Goal: Book appointment/travel/reservation

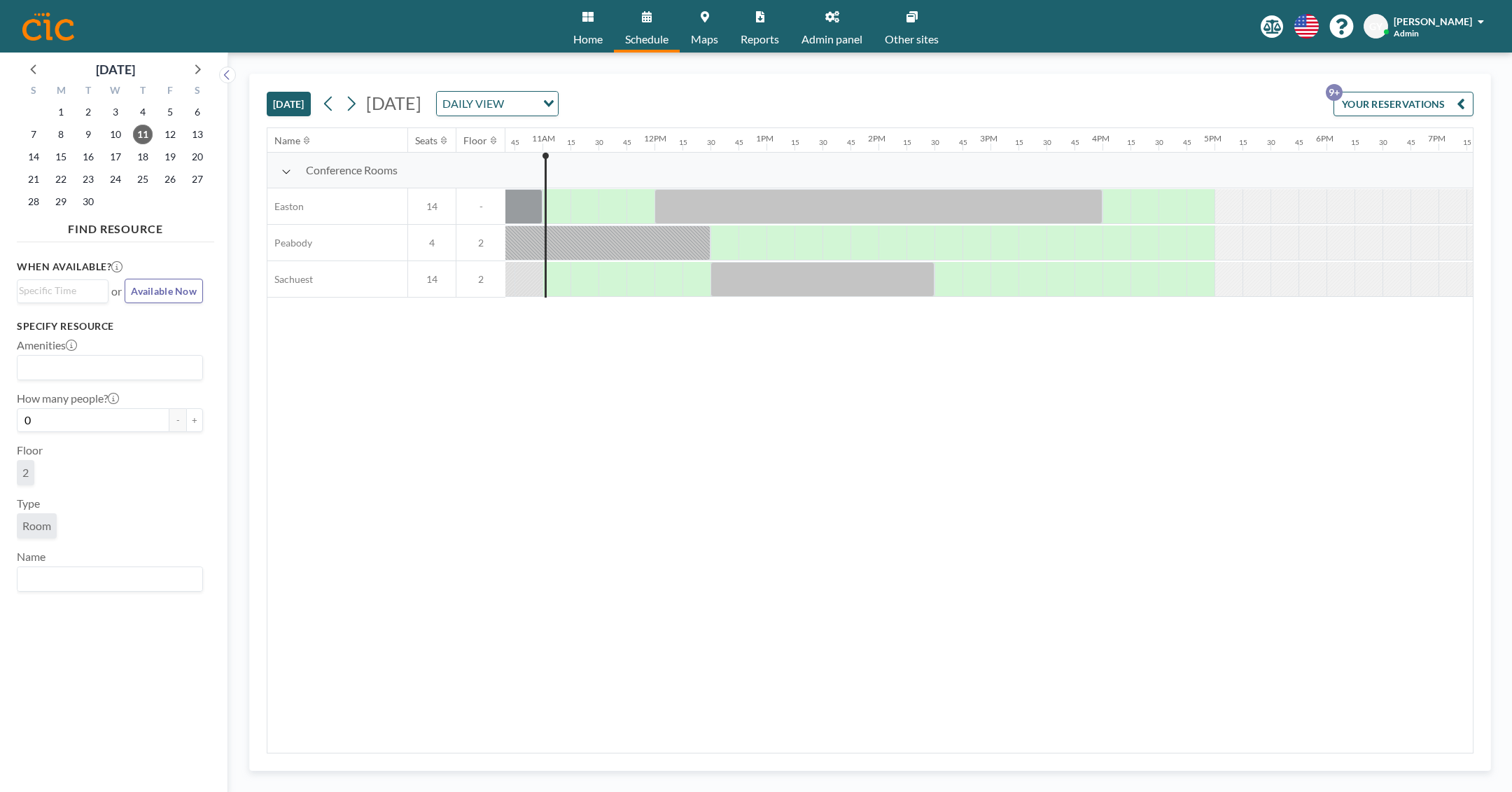
scroll to position [0, 1203]
click at [348, 97] on icon at bounding box center [351, 104] width 13 height 21
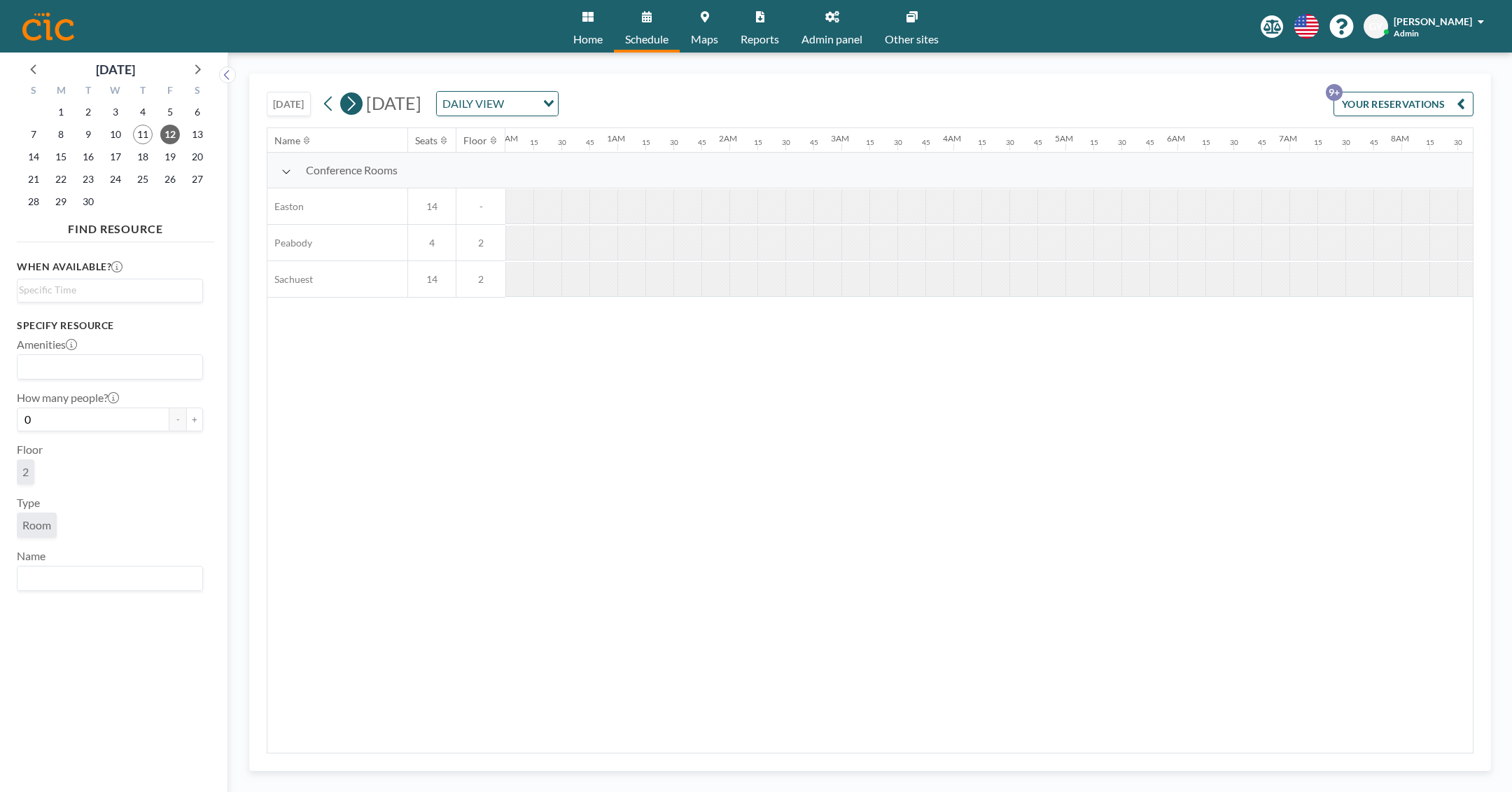
scroll to position [0, 0]
click at [348, 97] on icon at bounding box center [351, 104] width 13 height 21
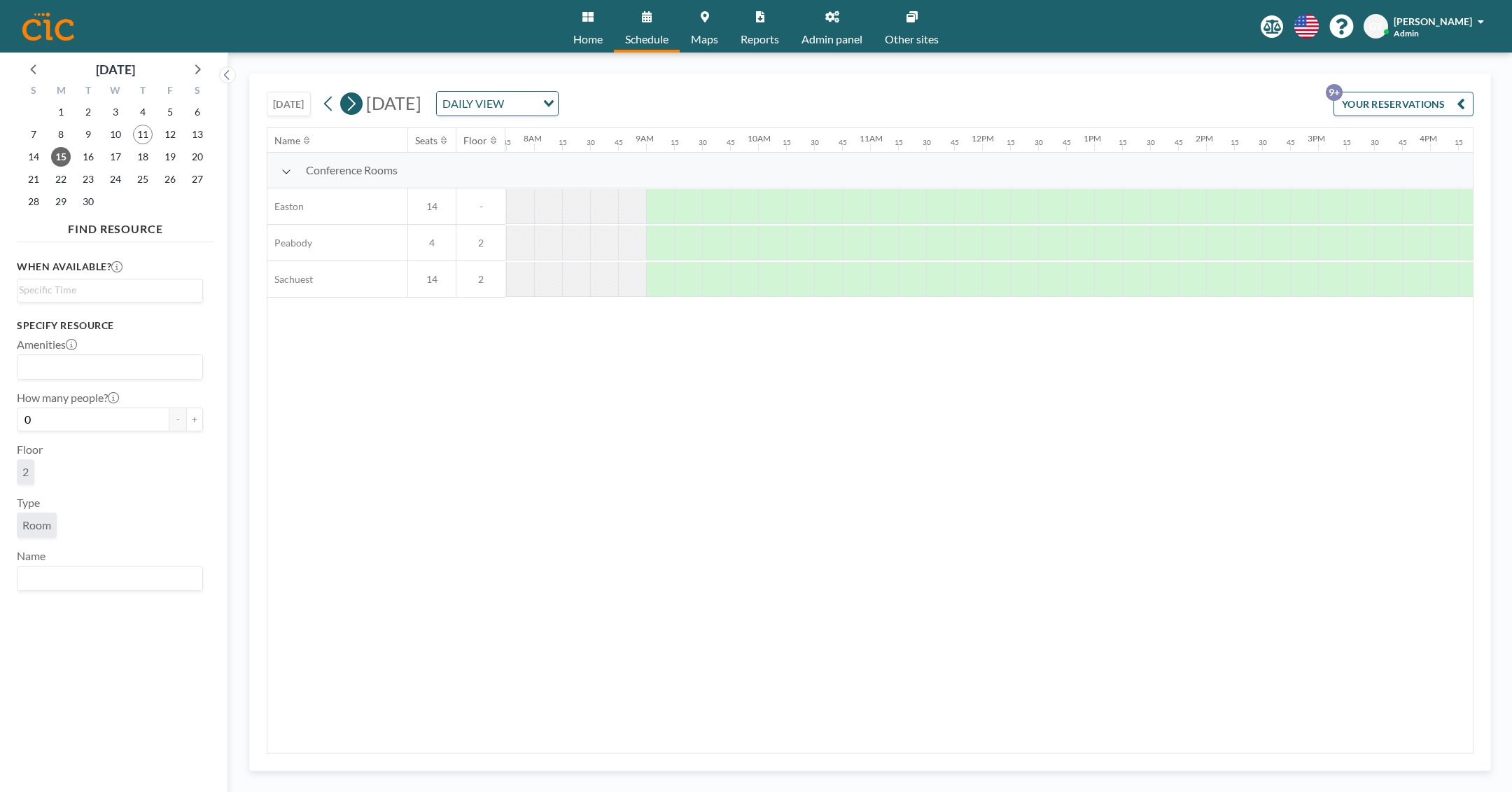
click at [348, 97] on icon at bounding box center [351, 104] width 13 height 21
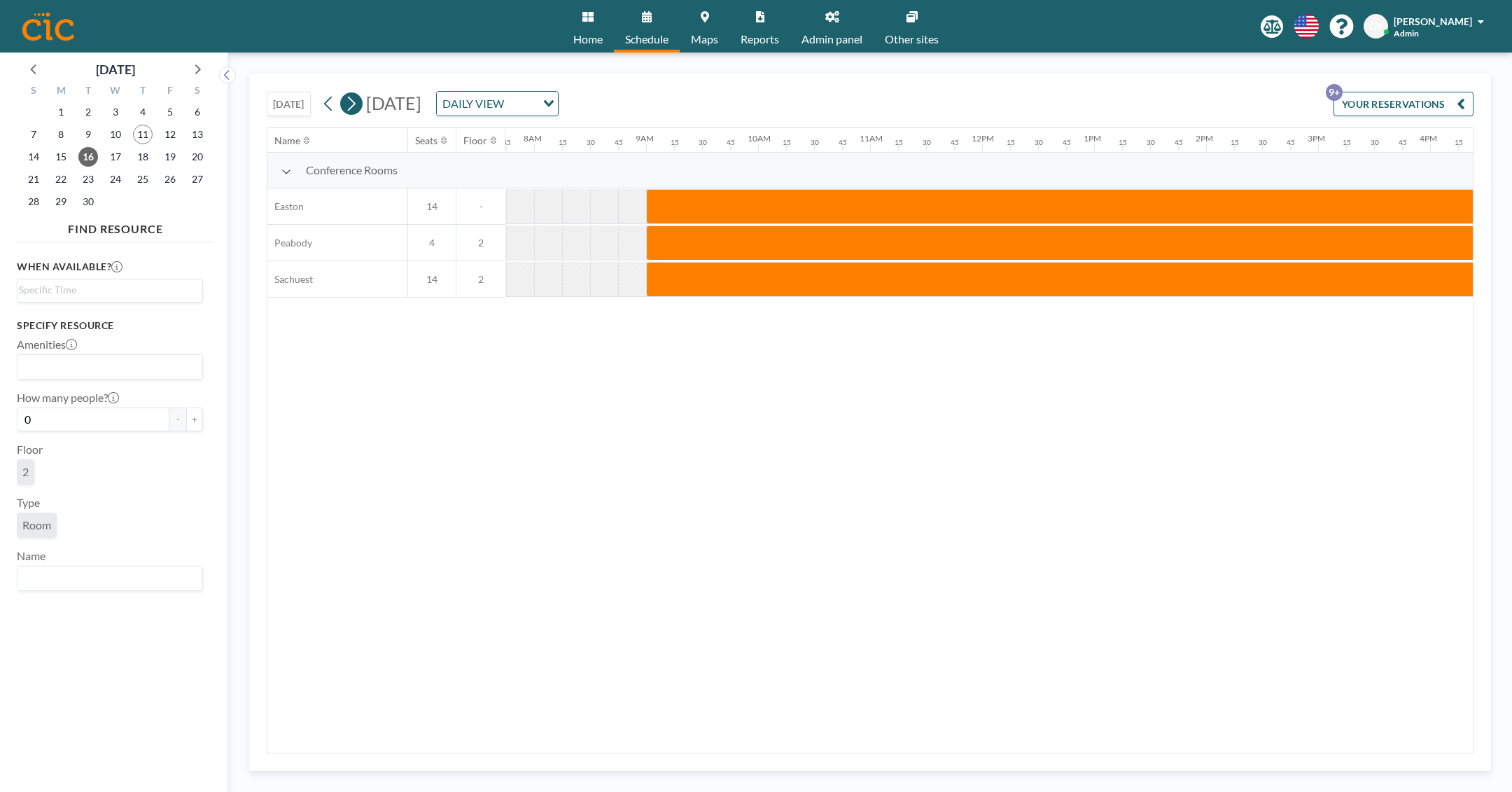
click at [348, 97] on icon at bounding box center [351, 104] width 13 height 21
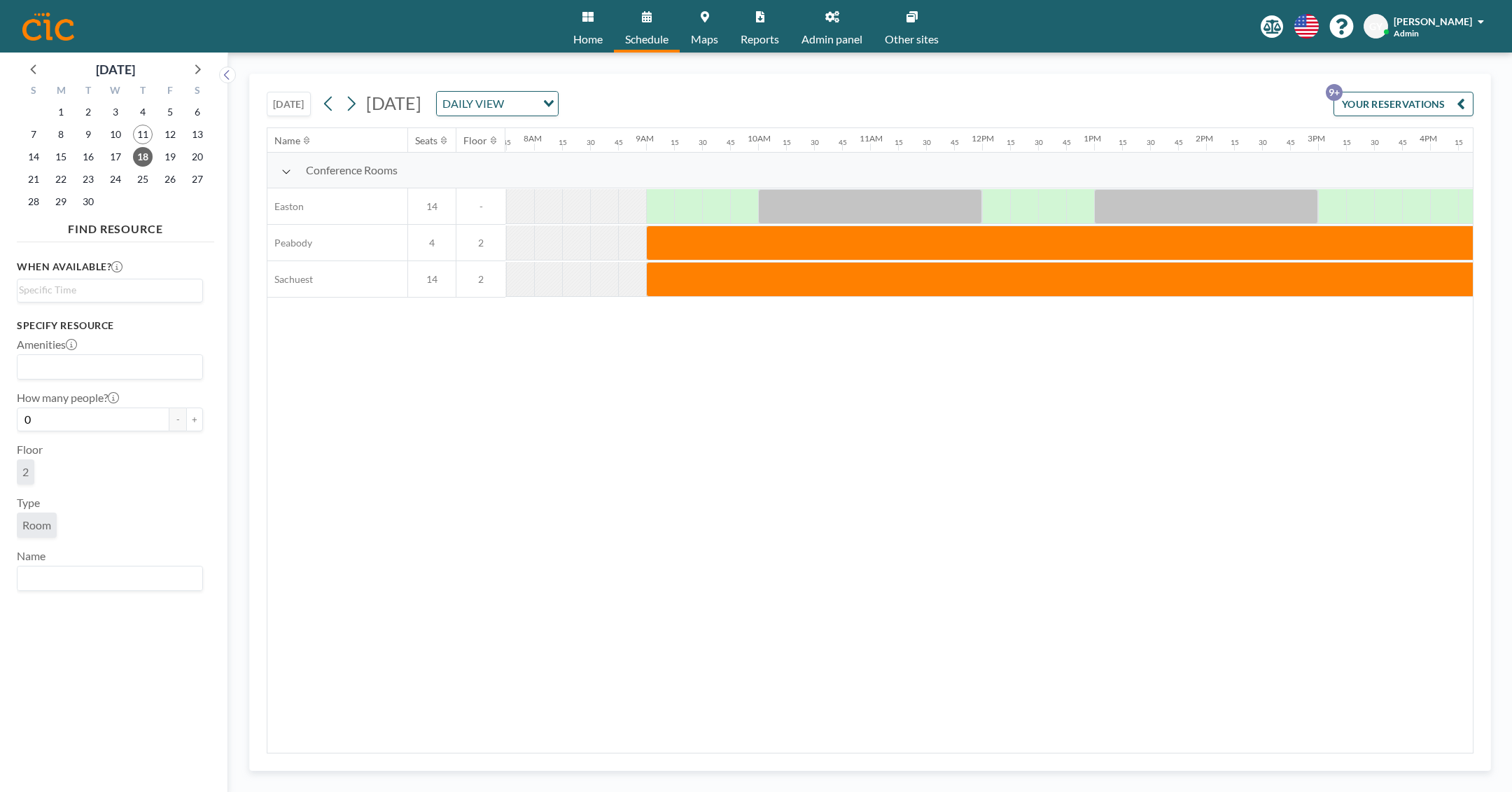
click at [874, 106] on div "[DATE] [DATE] DAILY VIEW Loading... YOUR RESERVATIONS 9+" at bounding box center [870, 100] width 1207 height 53
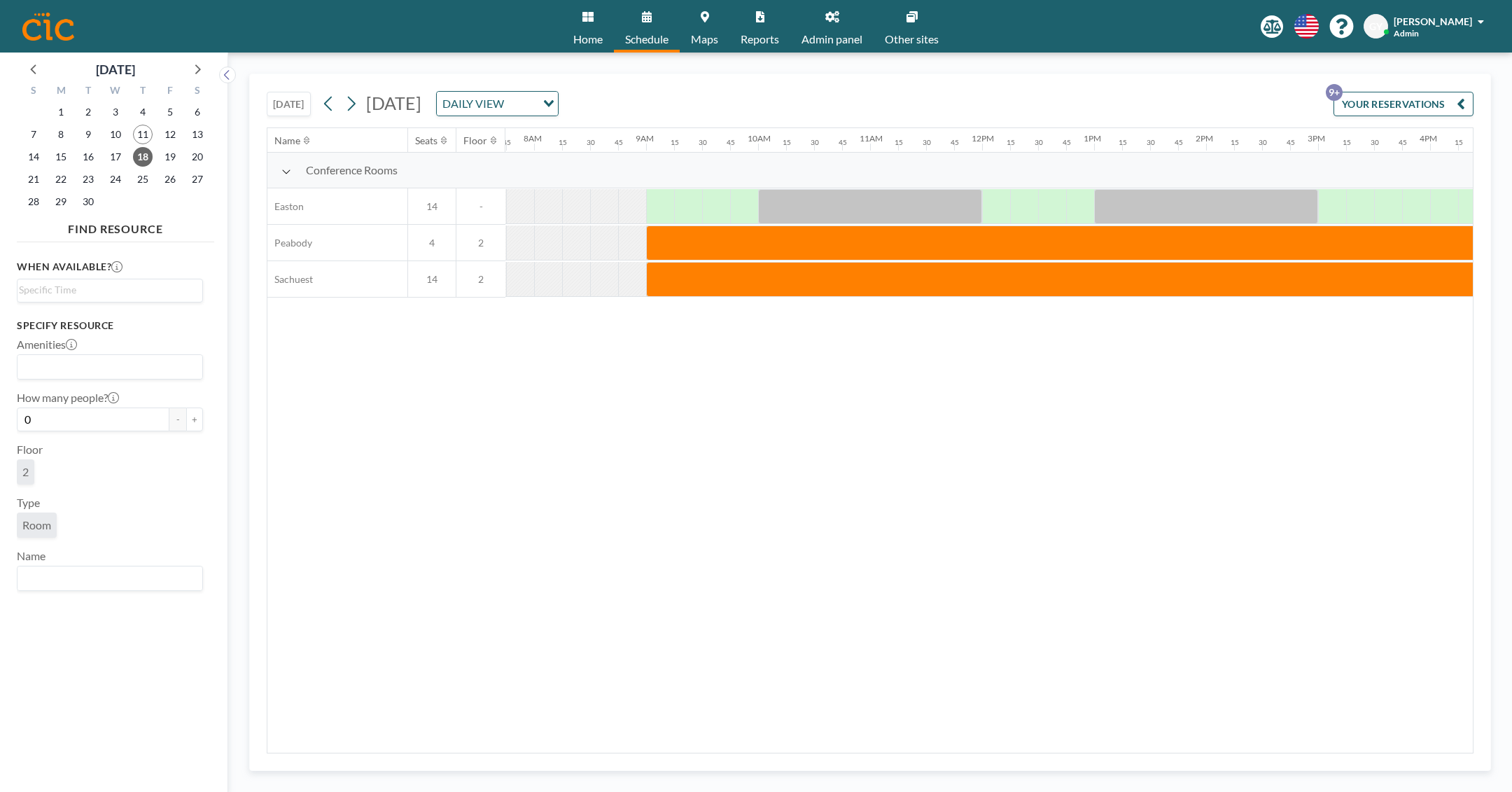
click at [874, 106] on div "[DATE] [DATE] DAILY VIEW Loading... YOUR RESERVATIONS 9+" at bounding box center [870, 100] width 1207 height 53
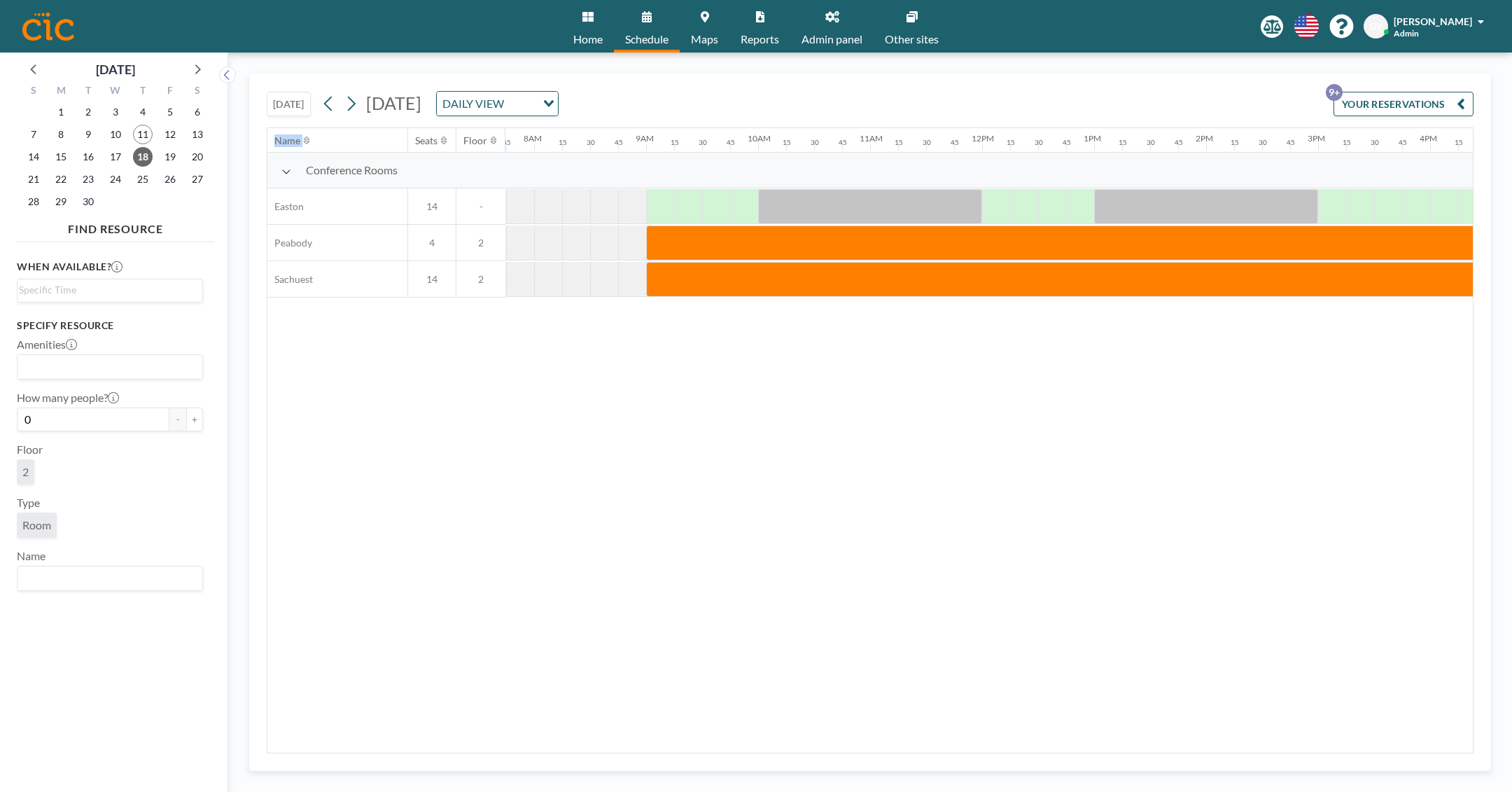
click at [822, 86] on div "[DATE] [DATE] DAILY VIEW Loading... YOUR RESERVATIONS 9+" at bounding box center [870, 100] width 1207 height 53
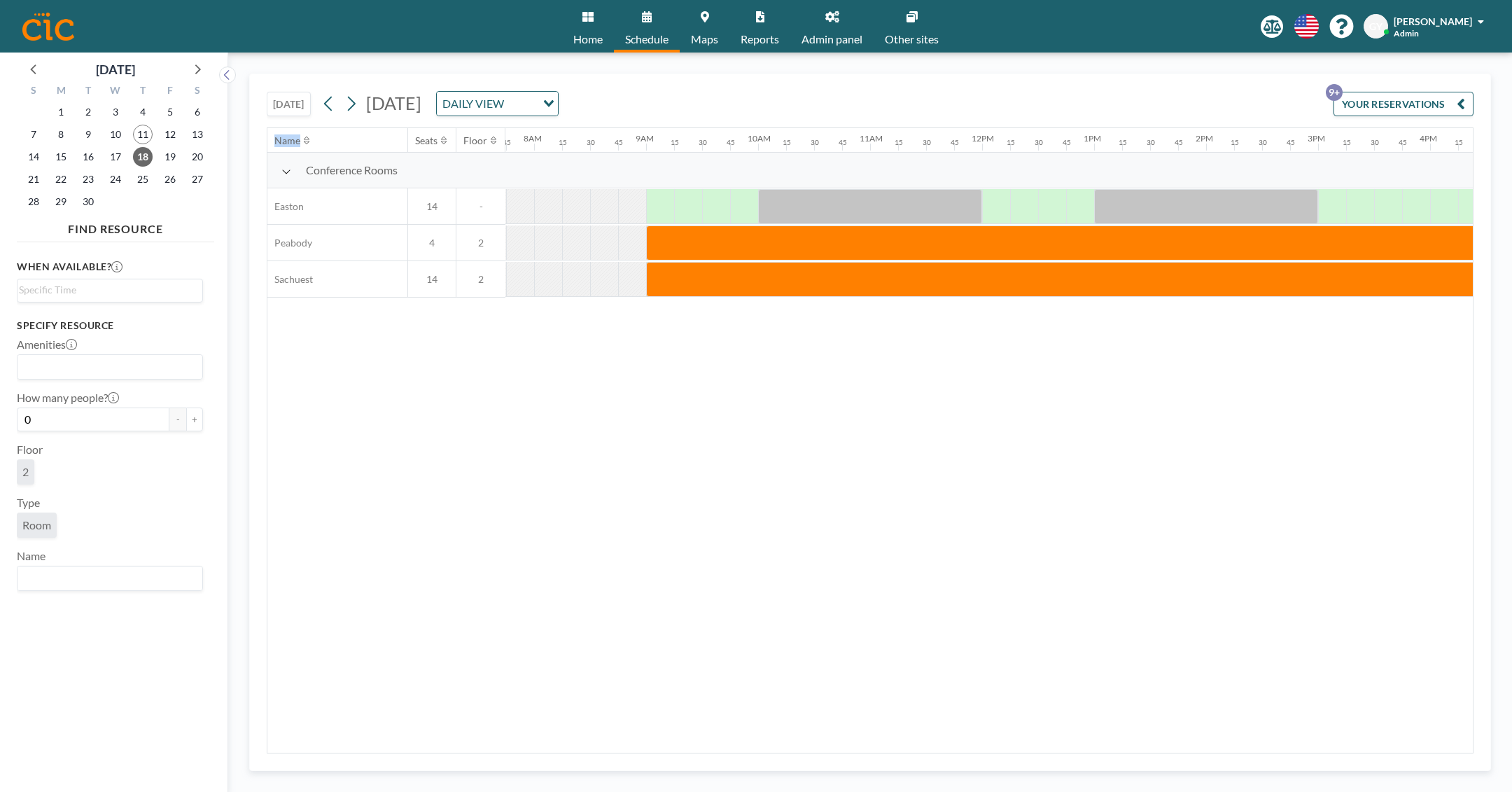
click at [822, 86] on div "[DATE] [DATE] DAILY VIEW Loading... YOUR RESERVATIONS 9+" at bounding box center [870, 100] width 1207 height 53
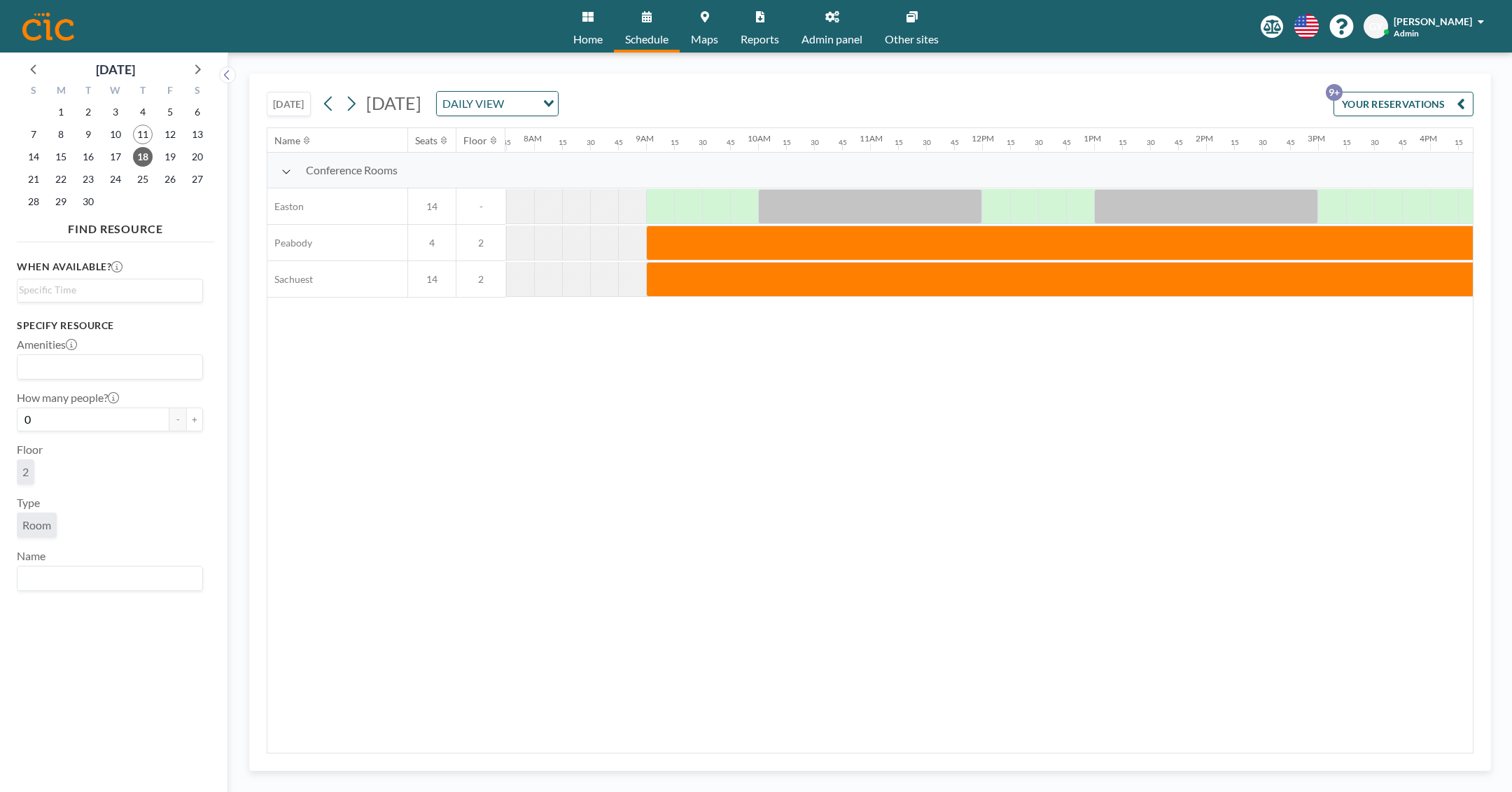
click at [822, 86] on div "[DATE] [DATE] DAILY VIEW Loading... YOUR RESERVATIONS 9+" at bounding box center [870, 100] width 1207 height 53
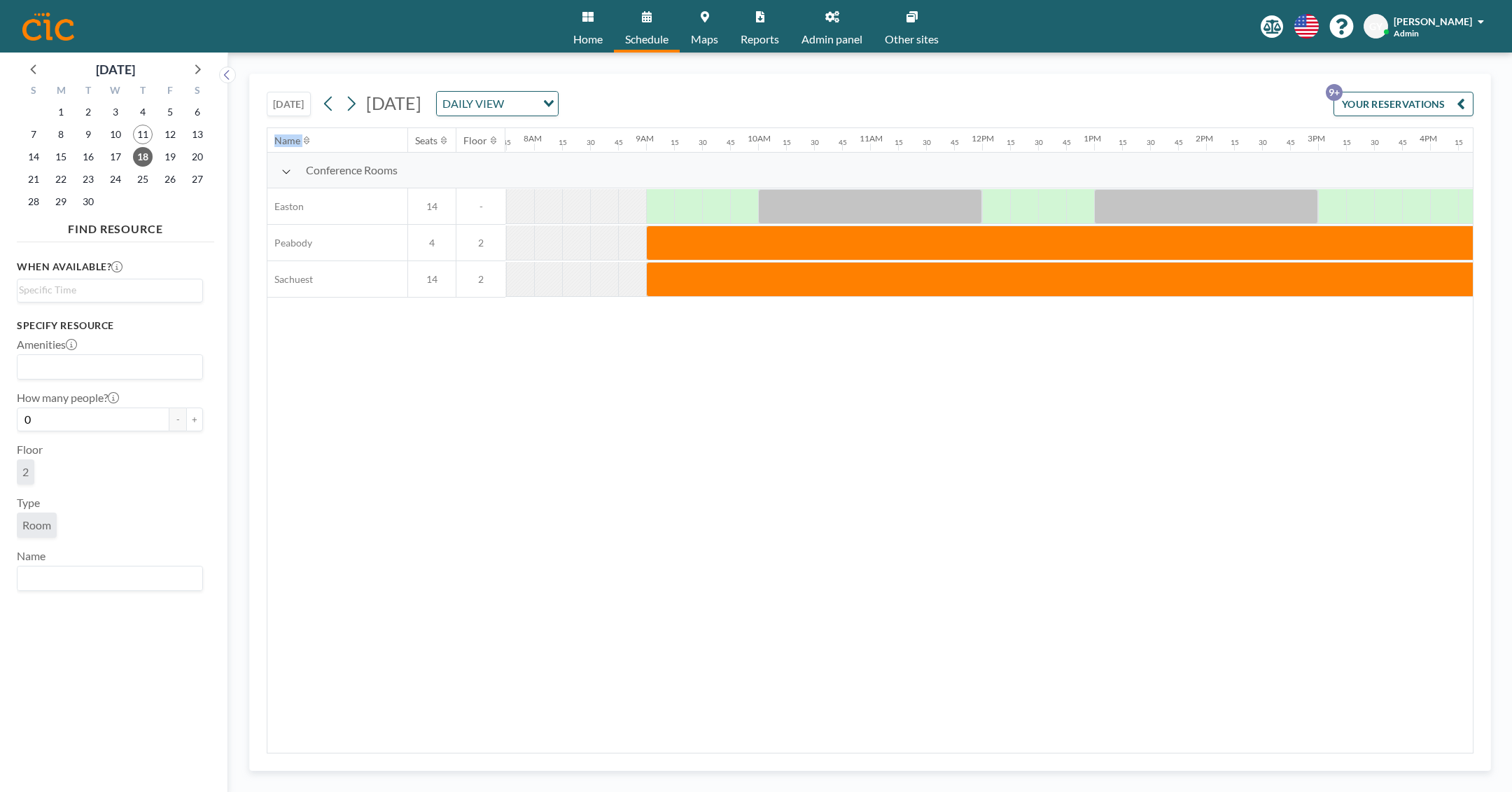
click at [822, 86] on div "[DATE] [DATE] DAILY VIEW Loading... YOUR RESERVATIONS 9+" at bounding box center [870, 100] width 1207 height 53
click at [957, 201] on div at bounding box center [870, 206] width 224 height 35
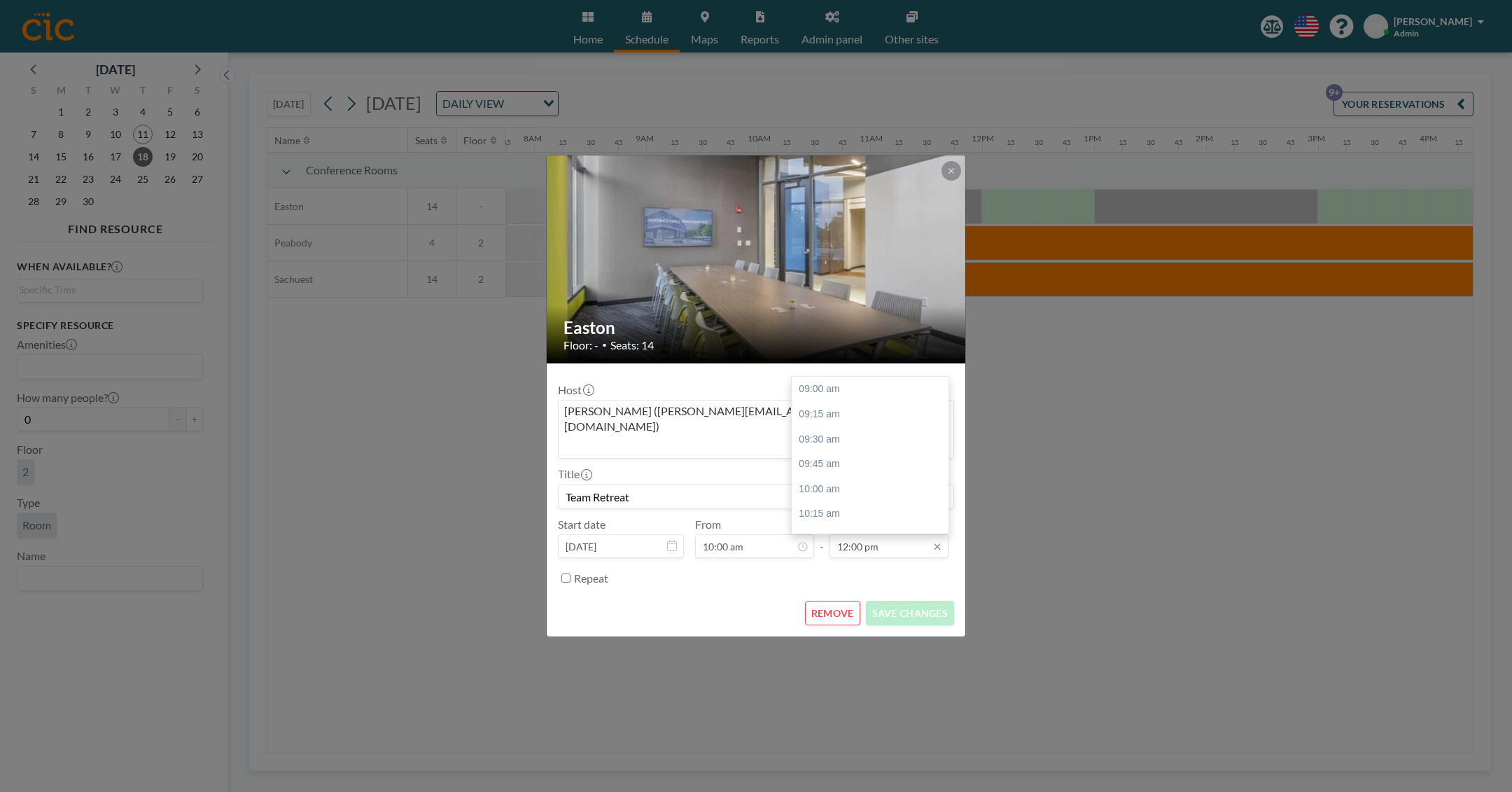
scroll to position [299, 0]
click at [866, 478] on div "01:00 pm" at bounding box center [870, 490] width 157 height 25
type input "01:00 pm"
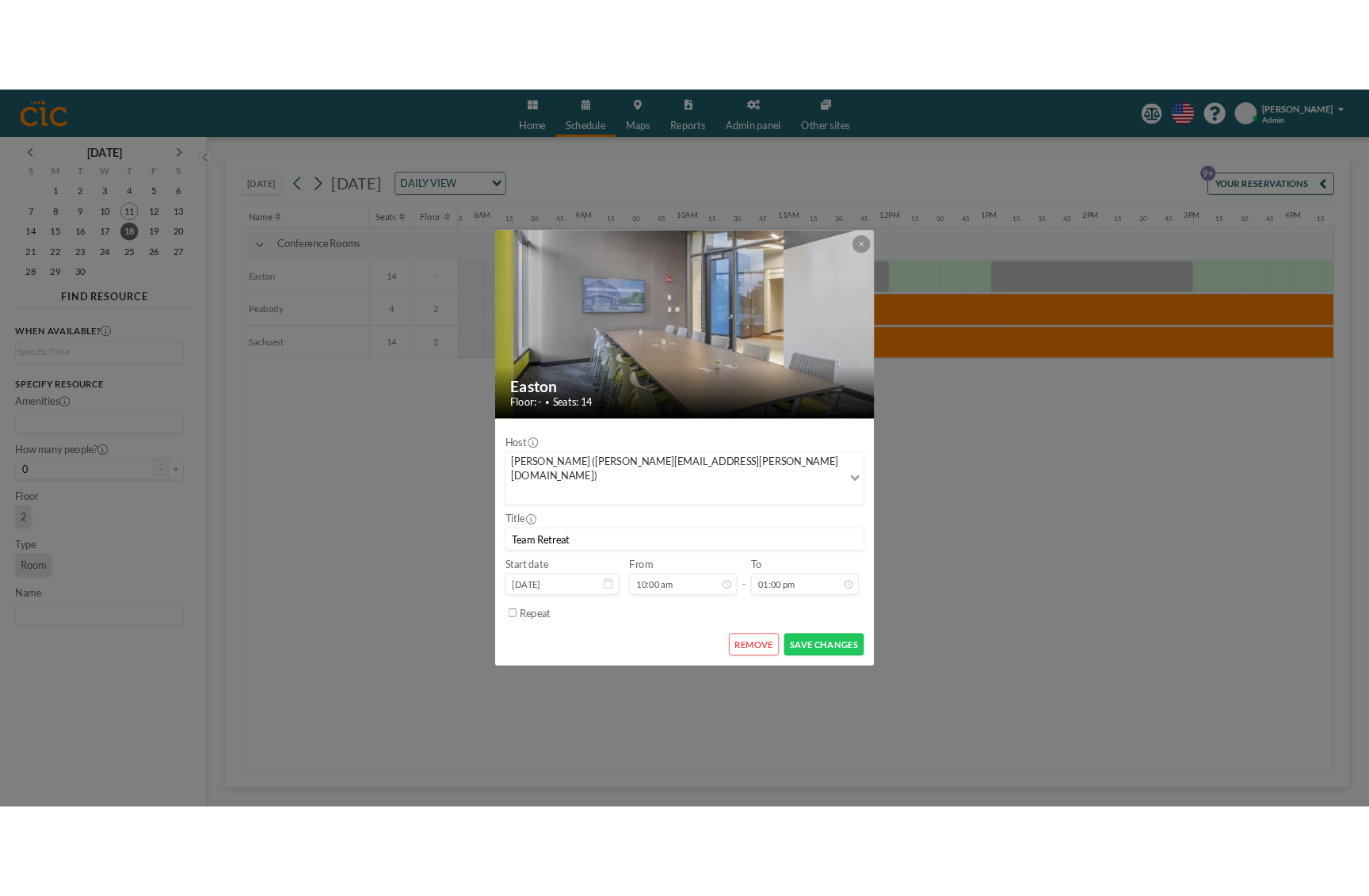
scroll to position [450, 0]
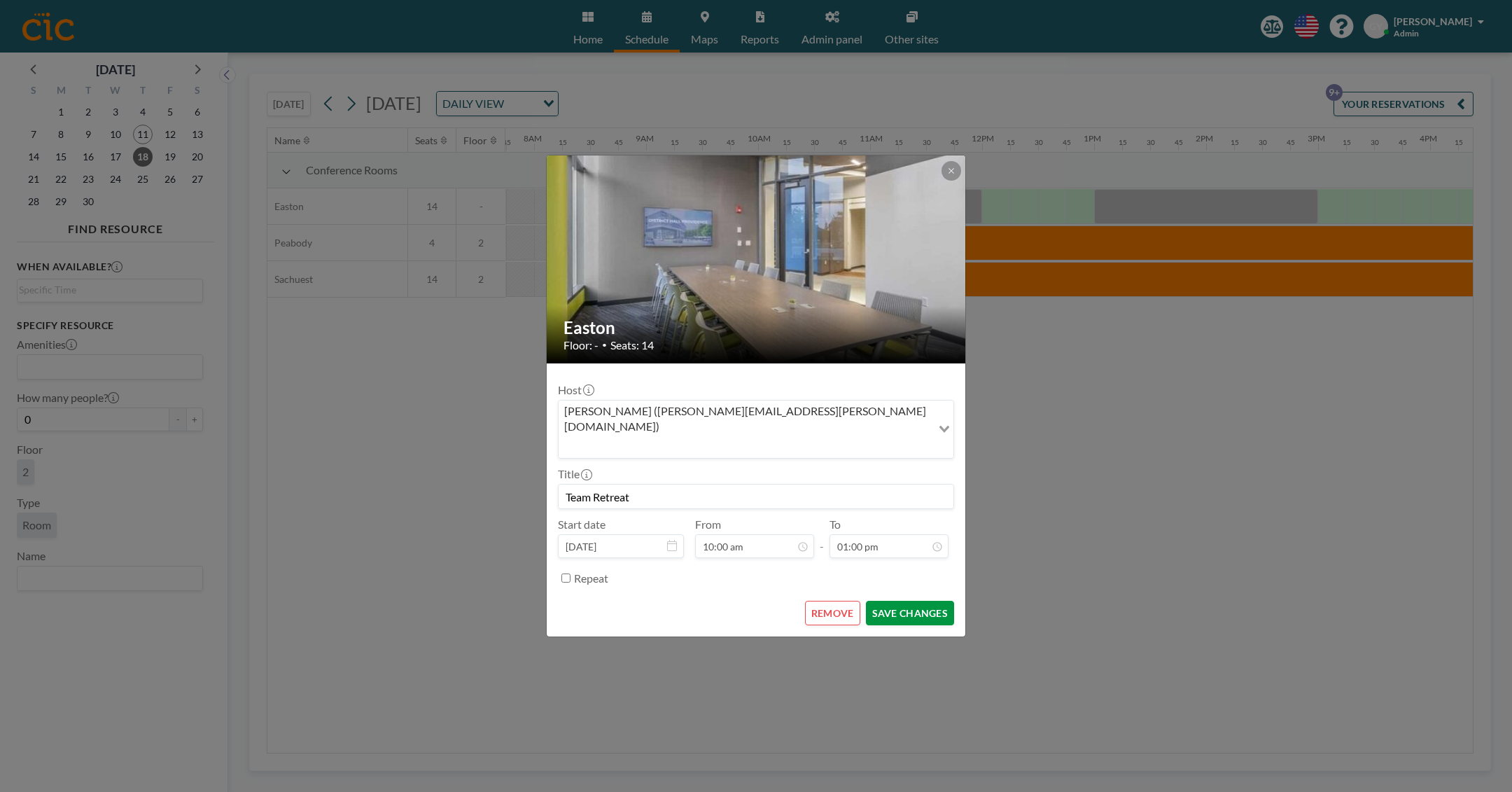
click at [914, 602] on button "SAVE CHANGES" at bounding box center [910, 613] width 88 height 24
